Goal: Information Seeking & Learning: Learn about a topic

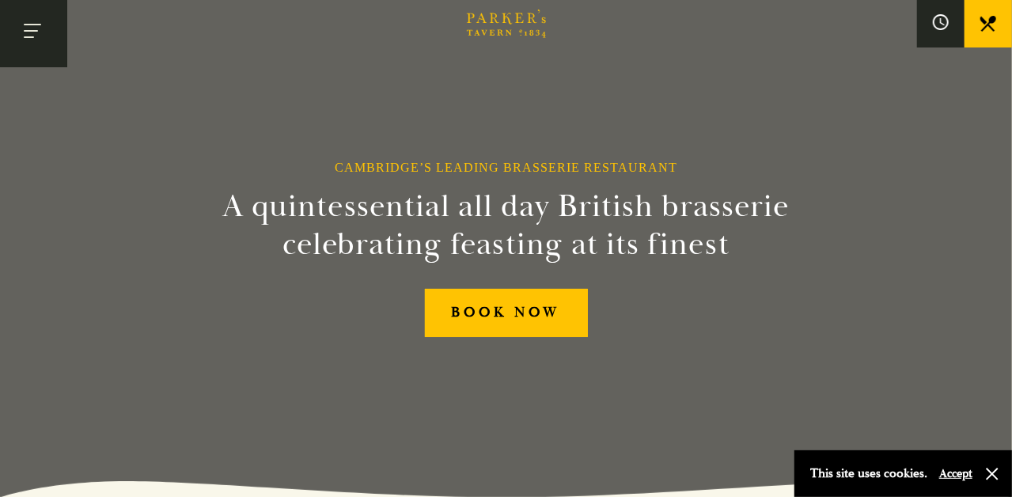
click at [25, 33] on button "Toggle navigation" at bounding box center [33, 33] width 67 height 67
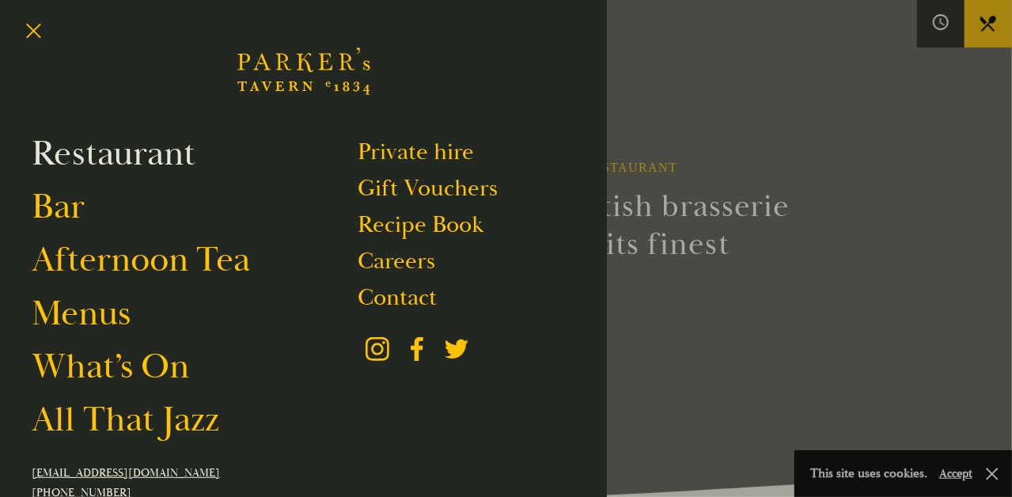
click at [187, 168] on link "Restaurant" at bounding box center [114, 153] width 164 height 44
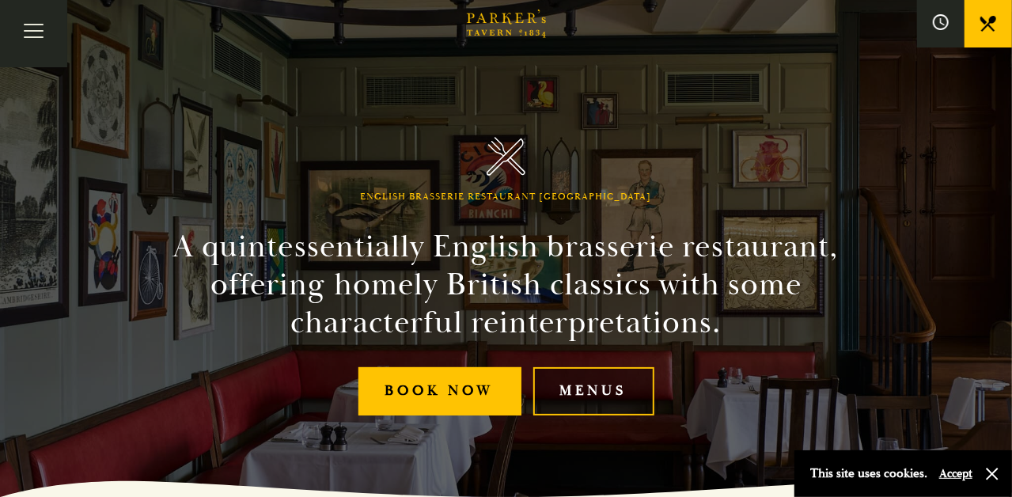
click at [629, 395] on link "Menus" at bounding box center [593, 391] width 121 height 48
click at [28, 32] on button "Toggle navigation" at bounding box center [33, 33] width 67 height 67
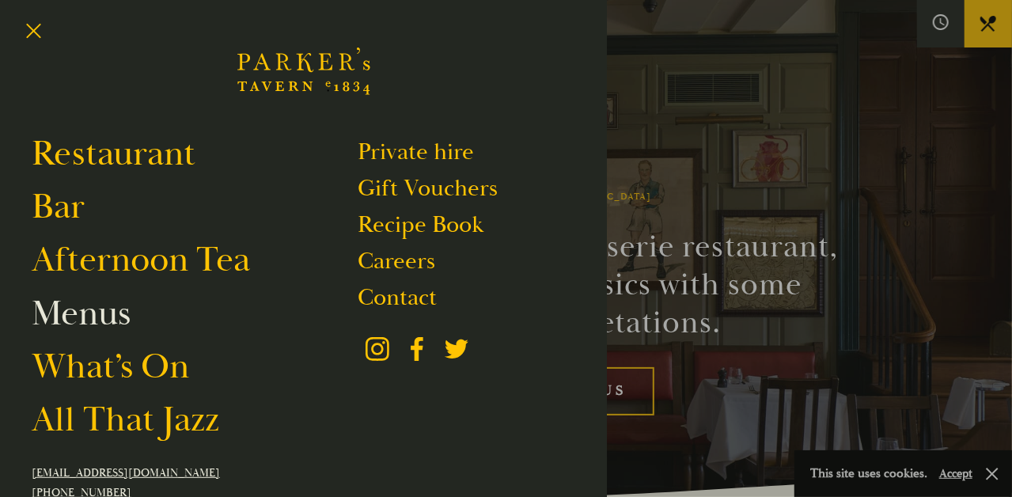
click at [107, 335] on link "Menus" at bounding box center [81, 313] width 99 height 44
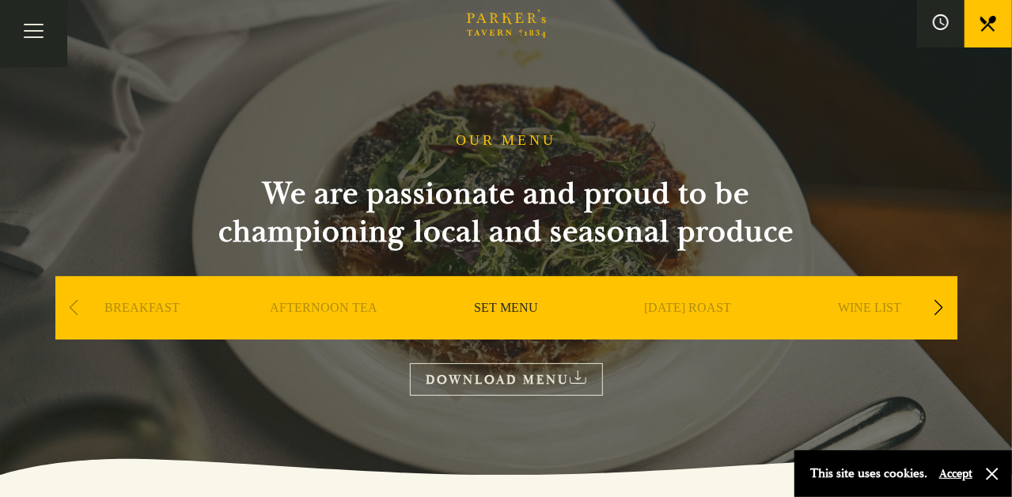
click at [332, 300] on link "AFTERNOON TEA" at bounding box center [325, 331] width 108 height 63
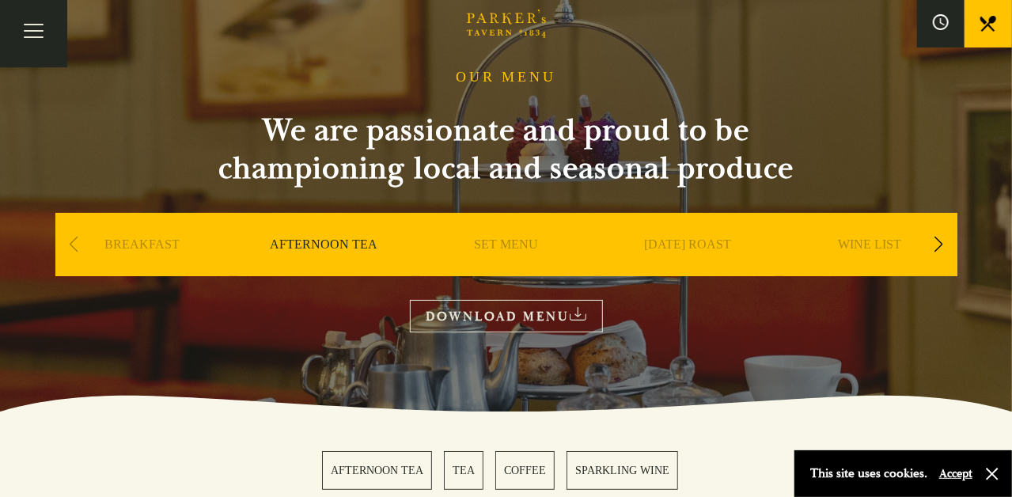
scroll to position [62, 0]
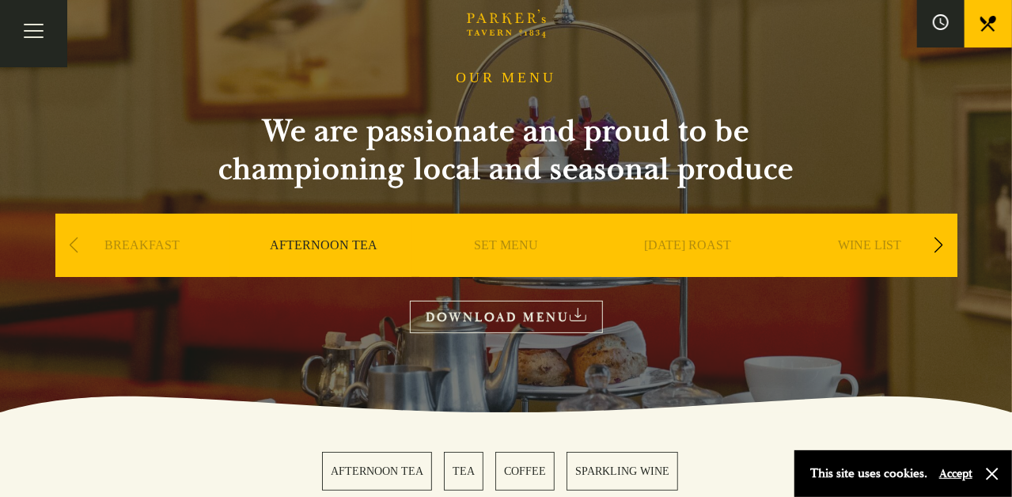
click at [501, 237] on link "SET MENU" at bounding box center [506, 268] width 64 height 63
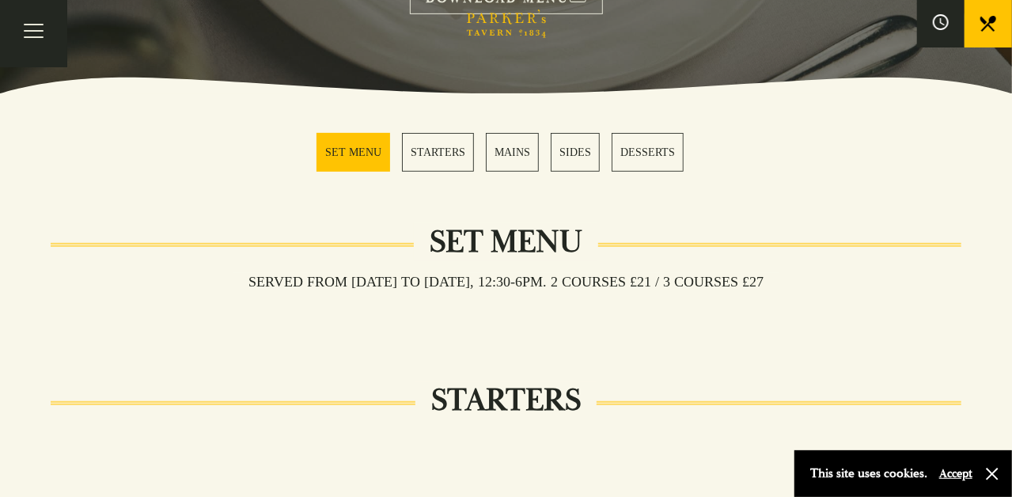
scroll to position [379, 0]
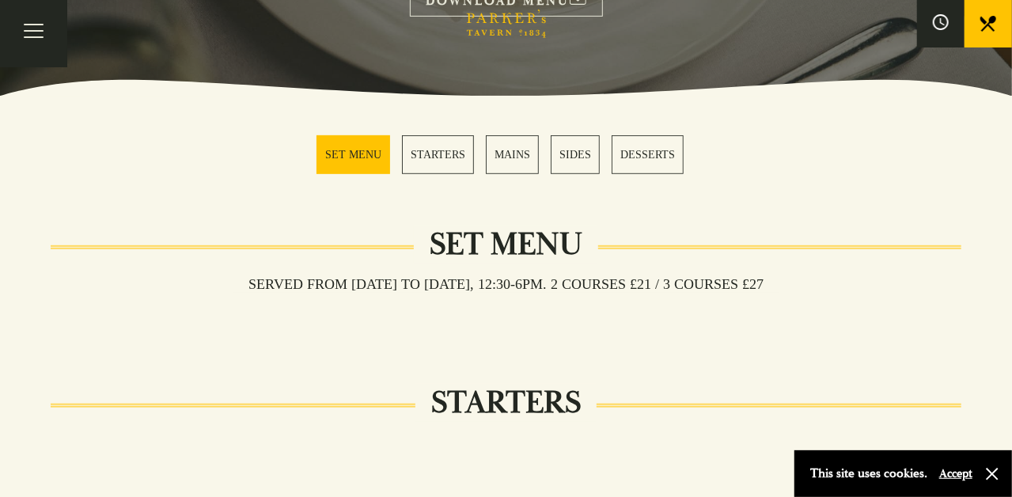
click at [624, 154] on link "DESSERTS" at bounding box center [647, 154] width 72 height 39
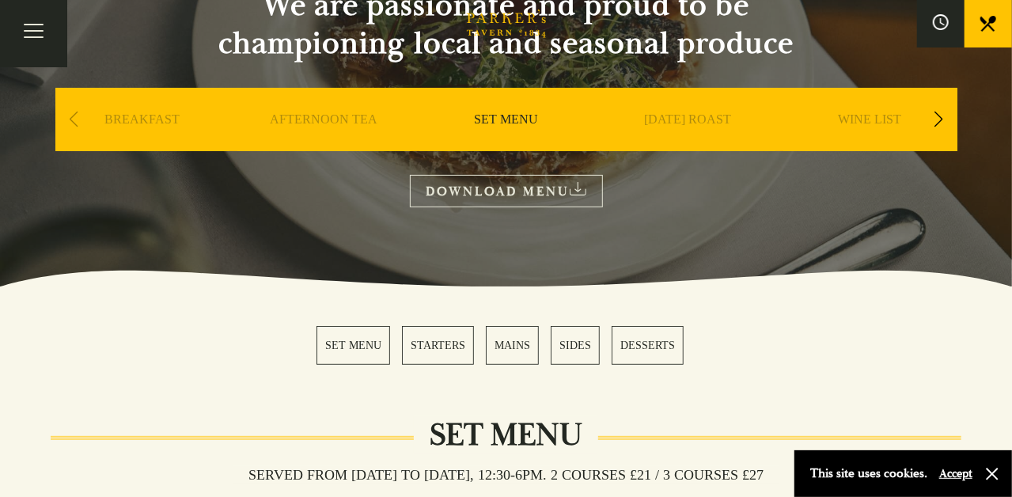
scroll to position [66, 0]
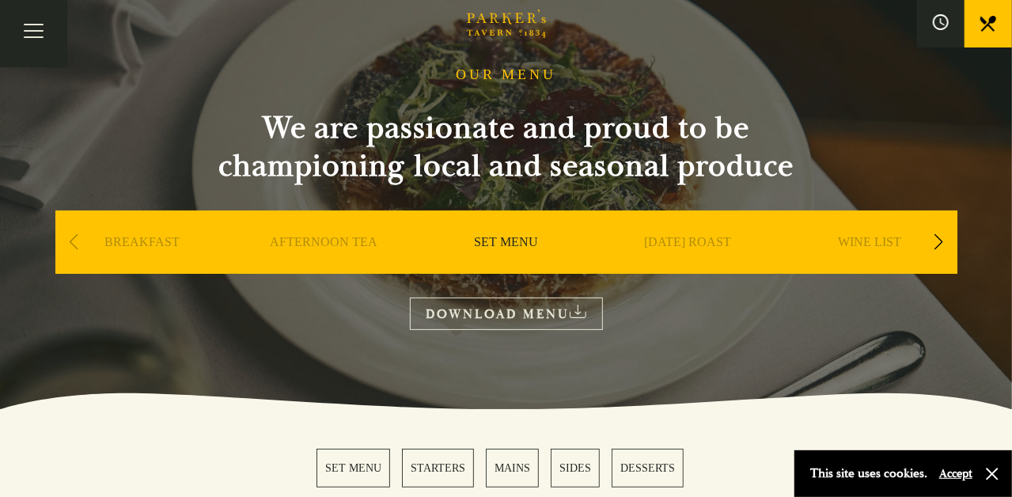
click at [936, 225] on div "Next slide" at bounding box center [938, 242] width 21 height 35
click at [517, 234] on link "[DATE] ROAST" at bounding box center [506, 265] width 87 height 63
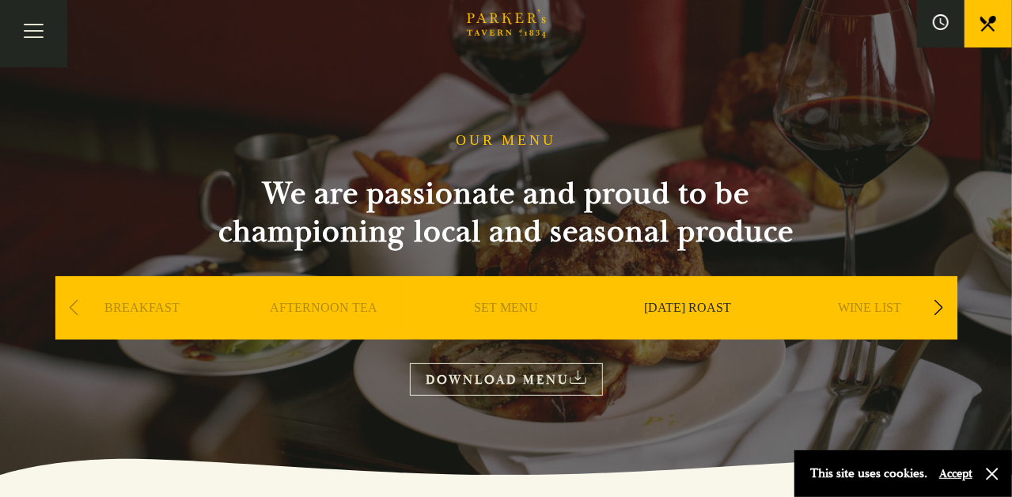
click at [951, 475] on button "Accept" at bounding box center [955, 473] width 33 height 15
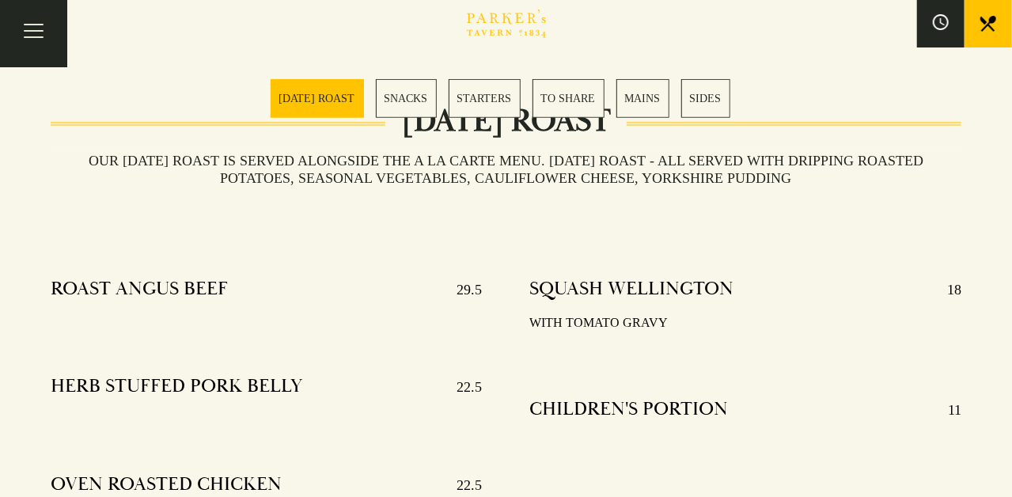
scroll to position [505, 0]
